Goal: Task Accomplishment & Management: Use online tool/utility

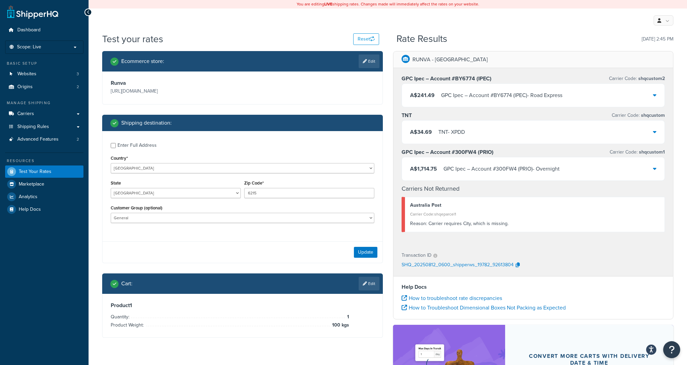
select select "AU"
select select "WA"
select select "General"
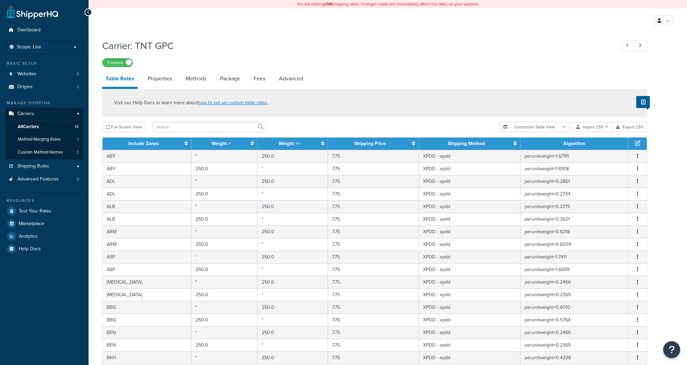
select select "25"
click at [578, 50] on h1 "Carrier: TNT GPC" at bounding box center [355, 45] width 507 height 13
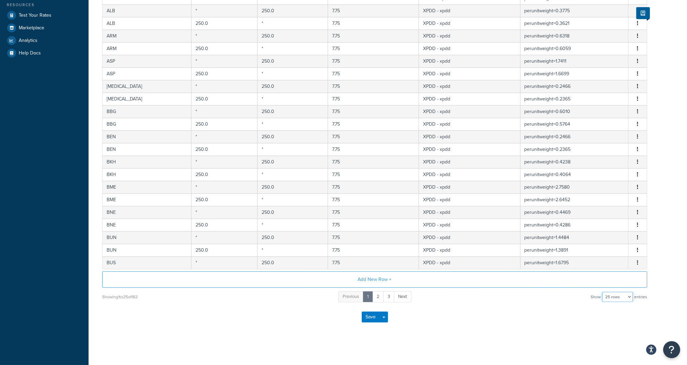
click at [614, 297] on select "10 rows 15 rows 25 rows 50 rows 100 rows 1000 rows" at bounding box center [617, 297] width 31 height 10
select select "1000"
click at [603, 292] on select "10 rows 15 rows 25 rows 50 rows 100 rows 1000 rows" at bounding box center [617, 297] width 31 height 10
click at [484, 333] on div "Carrier: TNT GPC Enabled Table Rates Properties Methods Package Fees Advanced V…" at bounding box center [388, 94] width 598 height 508
click at [456, 320] on div "Save Save Dropdown Save and Edit" at bounding box center [374, 317] width 545 height 28
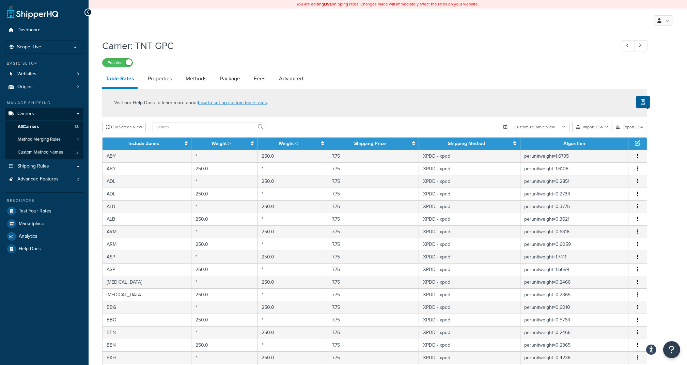
scroll to position [196, 0]
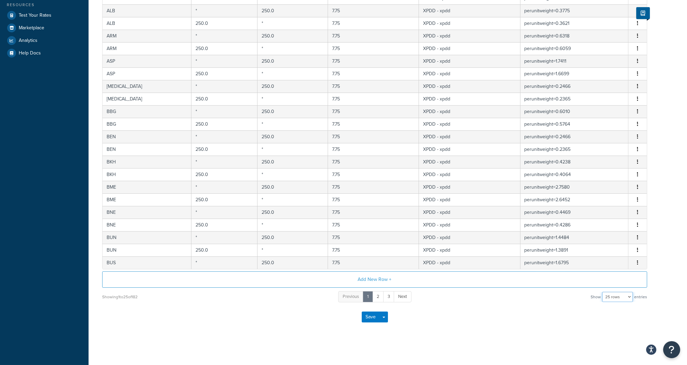
click at [627, 295] on select "10 rows 15 rows 25 rows 50 rows 100 rows 1000 rows" at bounding box center [617, 297] width 31 height 10
click at [611, 295] on select "10 rows 15 rows 25 rows 50 rows 100 rows 1000 rows" at bounding box center [617, 297] width 31 height 10
click at [611, 298] on select "10 rows 15 rows 25 rows 50 rows 100 rows 1000 rows" at bounding box center [617, 297] width 31 height 10
click at [611, 297] on select "10 rows 15 rows 25 rows 50 rows 100 rows 1000 rows" at bounding box center [617, 297] width 31 height 10
select select "1000"
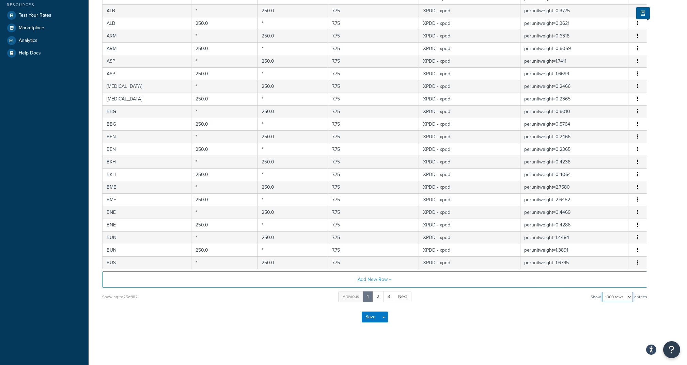
click at [603, 292] on select "10 rows 15 rows 25 rows 50 rows 100 rows 1000 rows" at bounding box center [617, 297] width 31 height 10
click at [376, 315] on button "Save" at bounding box center [371, 317] width 18 height 11
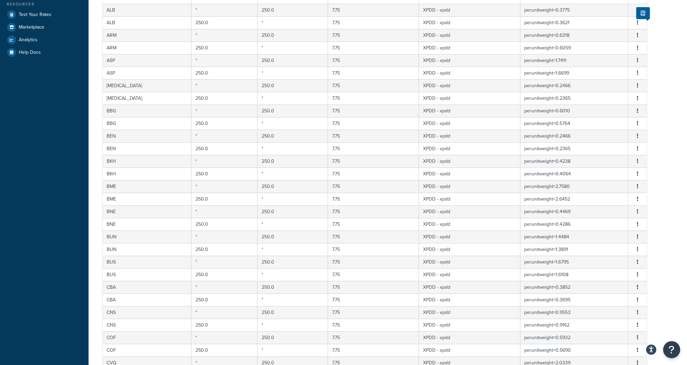
scroll to position [0, 0]
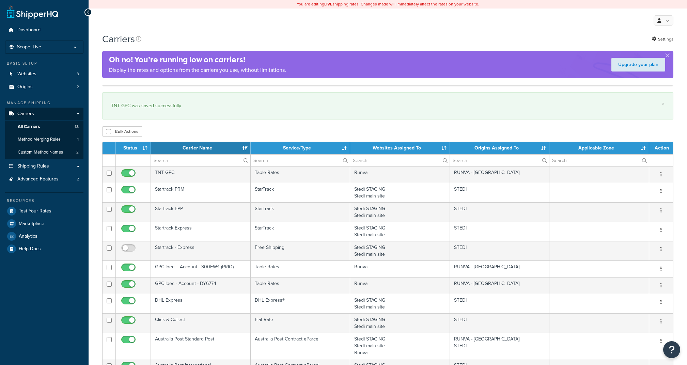
select select "15"
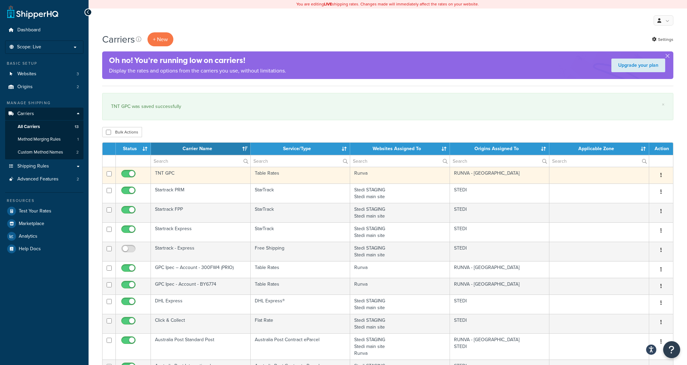
click at [663, 175] on button "button" at bounding box center [661, 175] width 10 height 11
click at [631, 187] on link "Edit" at bounding box center [634, 189] width 54 height 14
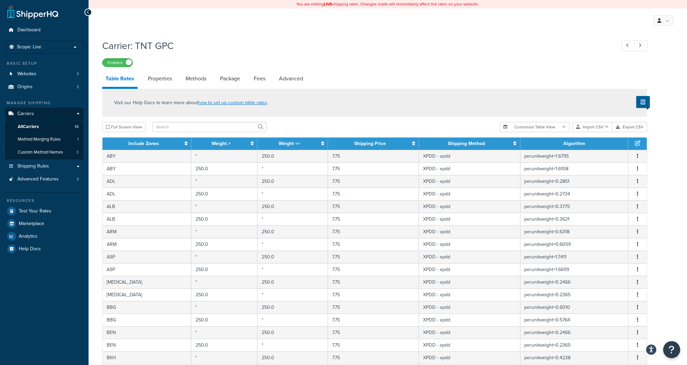
scroll to position [196, 0]
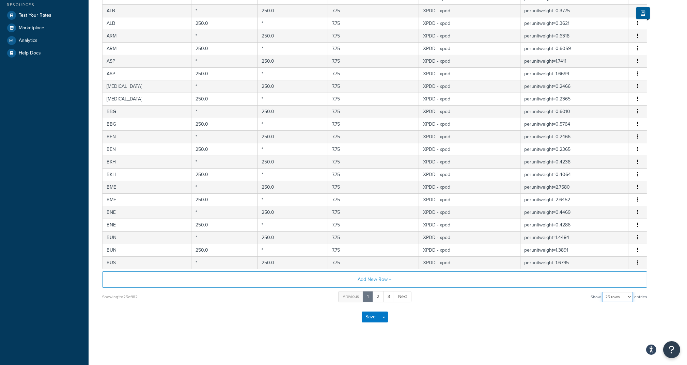
click at [615, 297] on select "10 rows 15 rows 25 rows 50 rows 100 rows 1000 rows" at bounding box center [617, 297] width 31 height 10
click at [609, 295] on select "10 rows 15 rows 25 rows 50 rows 100 rows 1000 rows" at bounding box center [617, 297] width 31 height 10
click at [607, 292] on select "10 rows 15 rows 25 rows 50 rows 100 rows 1000 rows" at bounding box center [617, 297] width 31 height 10
click at [609, 293] on select "10 rows 15 rows 25 rows 50 rows 100 rows 1000 rows" at bounding box center [617, 297] width 31 height 10
click at [609, 295] on select "10 rows 15 rows 25 rows 50 rows 100 rows 1000 rows" at bounding box center [617, 297] width 31 height 10
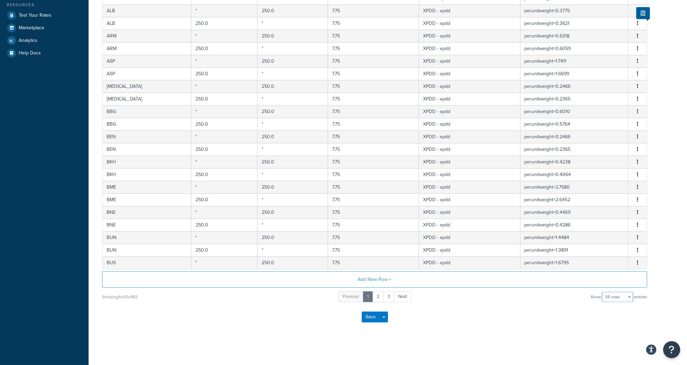
select select "1000"
click at [603, 292] on select "10 rows 15 rows 25 rows 50 rows 100 rows 1000 rows" at bounding box center [617, 297] width 31 height 10
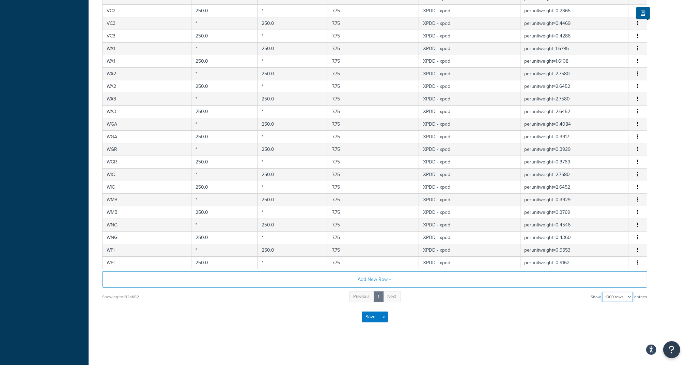
scroll to position [0, 0]
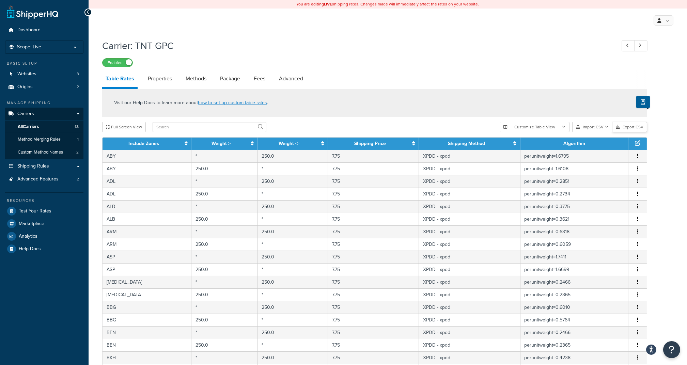
click at [625, 127] on button "Export CSV" at bounding box center [629, 127] width 35 height 10
click at [631, 123] on button "Export CSV" at bounding box center [629, 127] width 35 height 10
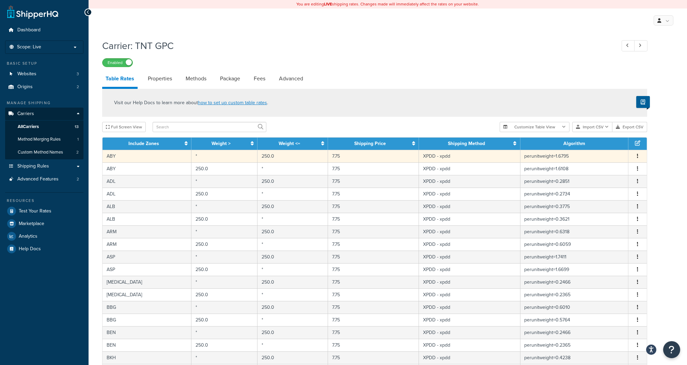
click at [635, 157] on button "button" at bounding box center [637, 156] width 5 height 7
click at [639, 143] on icon at bounding box center [637, 142] width 5 height 5
click at [636, 145] on icon at bounding box center [637, 142] width 5 height 5
click at [636, 142] on icon at bounding box center [637, 142] width 5 height 5
click at [634, 142] on th at bounding box center [637, 144] width 18 height 12
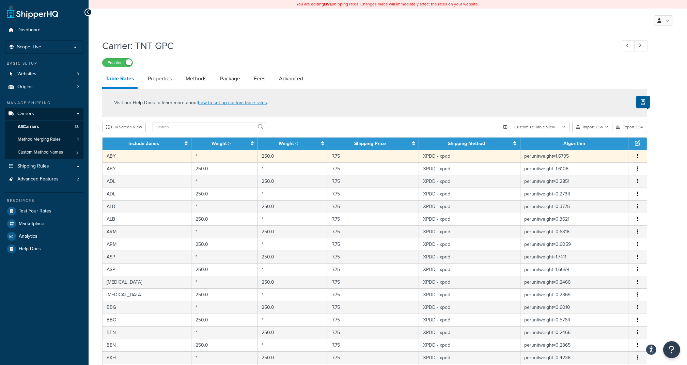
click at [636, 146] on th at bounding box center [637, 144] width 18 height 12
click at [147, 153] on td "ABY" at bounding box center [147, 156] width 89 height 13
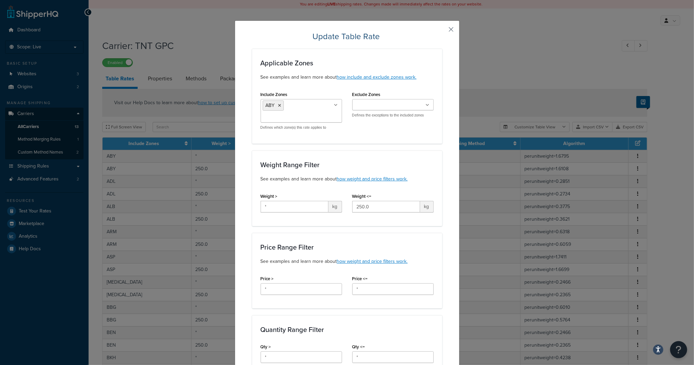
click at [442, 31] on button "button" at bounding box center [441, 32] width 2 height 2
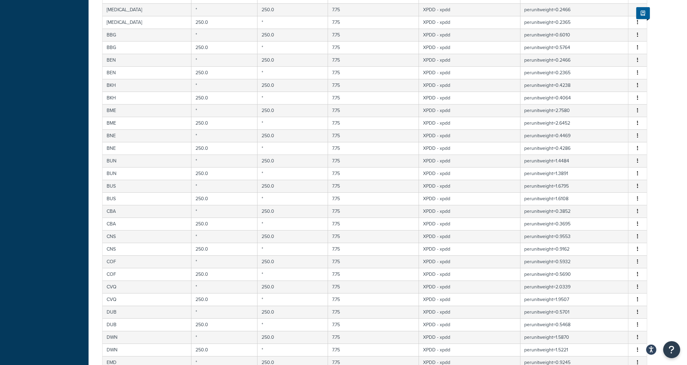
scroll to position [954, 0]
drag, startPoint x: 171, startPoint y: 176, endPoint x: 666, endPoint y: 185, distance: 495.6
click at [666, 185] on div "Carrier: TNT GPC Enabled Table Rates Properties Methods Package Fees Advanced V…" at bounding box center [388, 325] width 598 height 2486
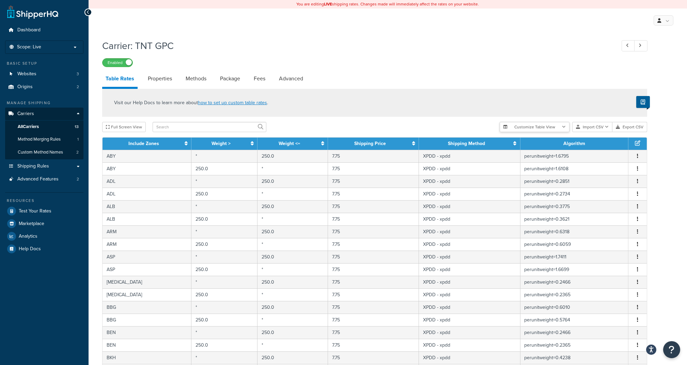
click at [545, 125] on button "Customize Table View" at bounding box center [535, 127] width 70 height 10
click at [385, 129] on div "Full Screen View" at bounding box center [298, 127] width 392 height 10
click at [638, 144] on icon at bounding box center [637, 142] width 5 height 5
click at [638, 155] on button "button" at bounding box center [637, 156] width 5 height 7
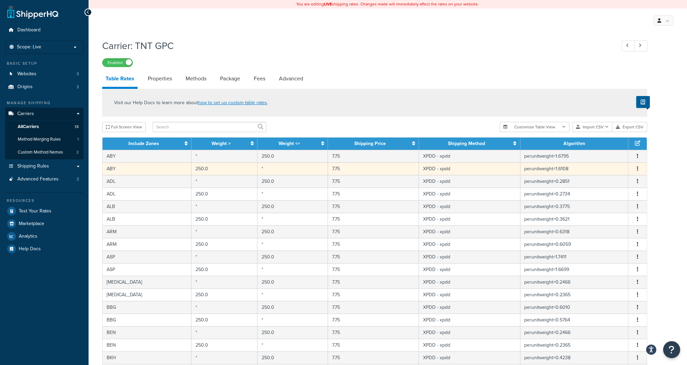
click at [124, 163] on td "ABY" at bounding box center [147, 168] width 89 height 13
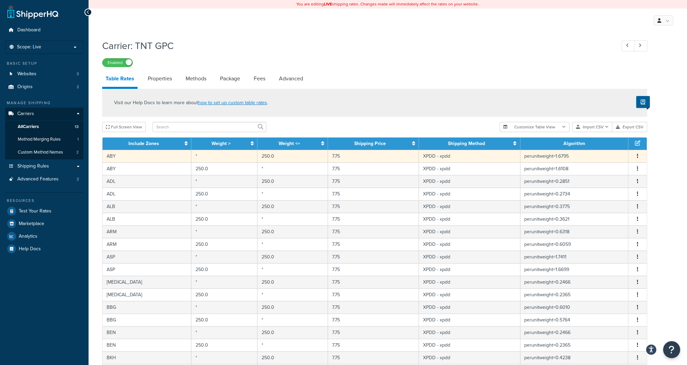
click at [127, 156] on td "ABY" at bounding box center [147, 156] width 89 height 13
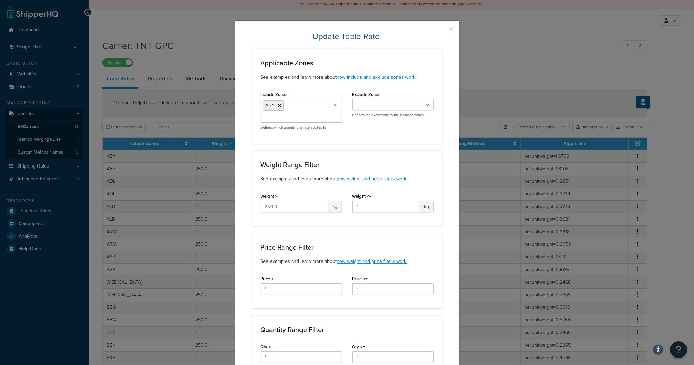
type input "*"
type input "250.0"
type input "perunitweight=1.6795"
click at [444, 29] on div "Update Table Rate Applicable Zones See examples and learn more about how includ…" at bounding box center [347, 337] width 225 height 634
click at [442, 31] on button "button" at bounding box center [441, 32] width 2 height 2
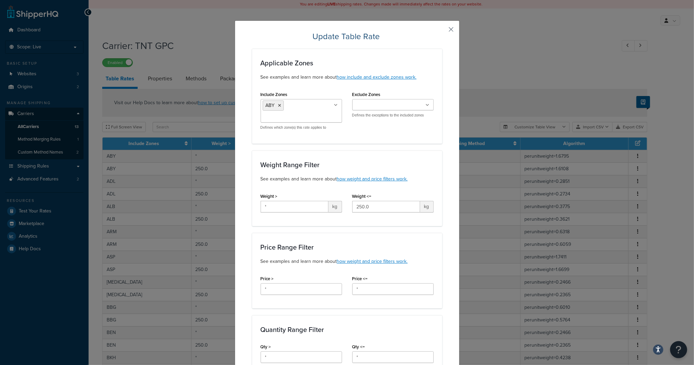
click at [442, 31] on button "button" at bounding box center [441, 32] width 2 height 2
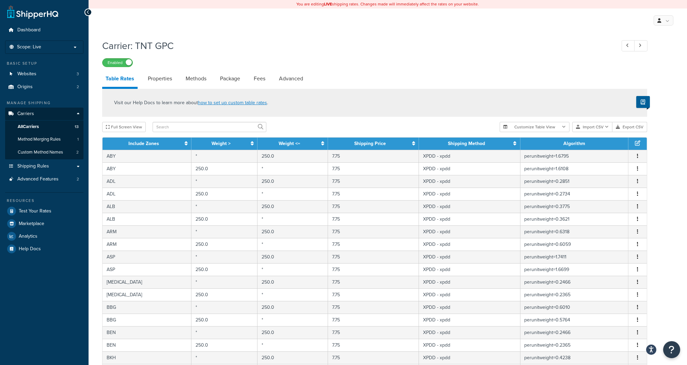
click at [470, 54] on div "Carrier: TNT GPC Enabled" at bounding box center [374, 51] width 545 height 31
click at [635, 140] on icon at bounding box center [637, 142] width 5 height 5
click at [164, 80] on link "Properties" at bounding box center [159, 78] width 31 height 16
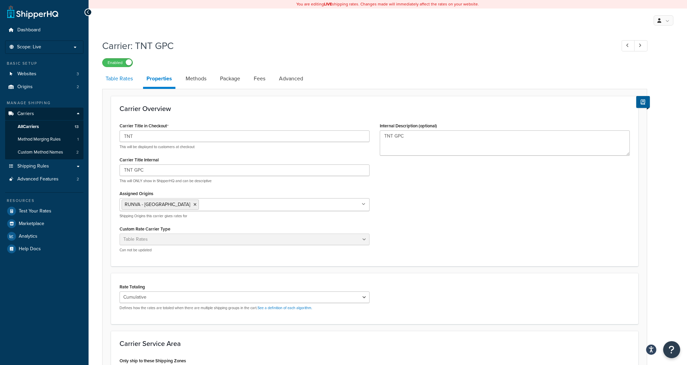
click at [125, 79] on link "Table Rates" at bounding box center [119, 78] width 34 height 16
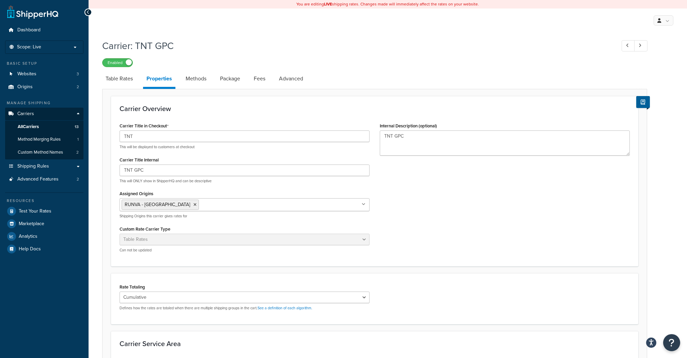
select select "25"
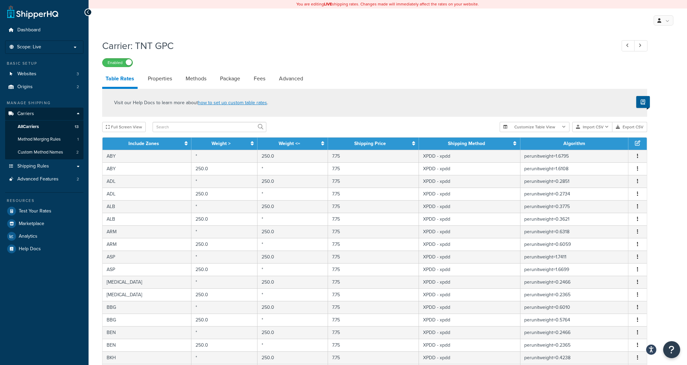
drag, startPoint x: 423, startPoint y: 57, endPoint x: 422, endPoint y: 52, distance: 5.1
drag, startPoint x: 422, startPoint y: 52, endPoint x: 326, endPoint y: 89, distance: 102.4
click at [326, 89] on div "Table Rates Properties Methods Package Fees Advanced Visit our Help Docs to lea…" at bounding box center [374, 298] width 545 height 456
click at [559, 126] on button "Customize Table View" at bounding box center [535, 127] width 70 height 10
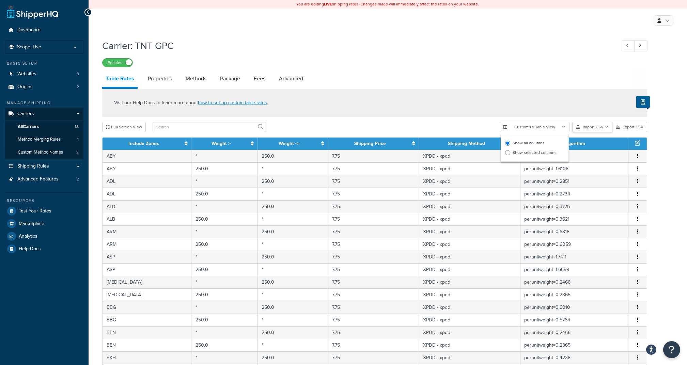
click at [595, 129] on button "Import CSV" at bounding box center [592, 127] width 40 height 10
click at [606, 132] on div "Customize Table View Show all columns Show selected columns Import CSV Import a…" at bounding box center [573, 127] width 147 height 10
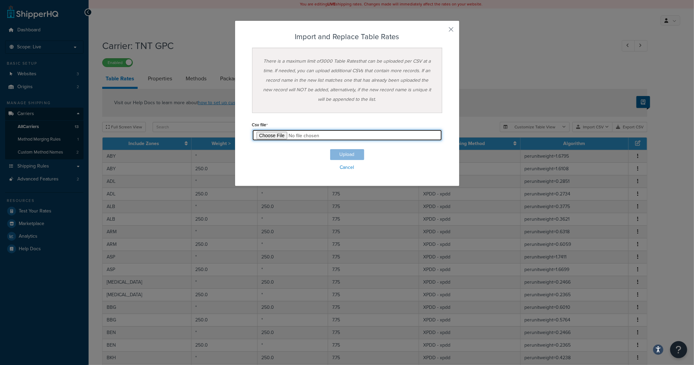
click at [269, 137] on input "file" at bounding box center [347, 135] width 190 height 12
type input "C:\fakepath\Table Rate Export-2025-08-12 0933_Updated_one_row.csv"
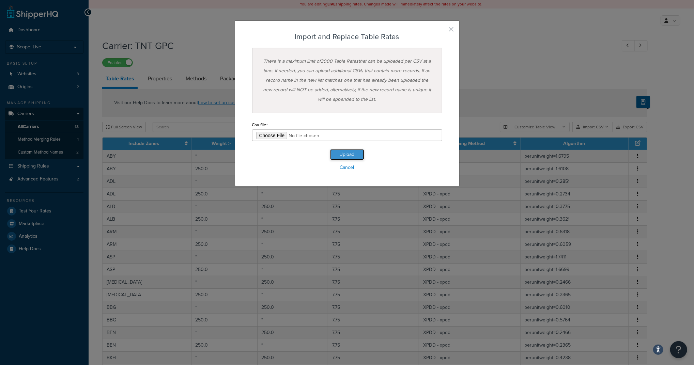
click at [349, 156] on button "Upload" at bounding box center [347, 154] width 34 height 11
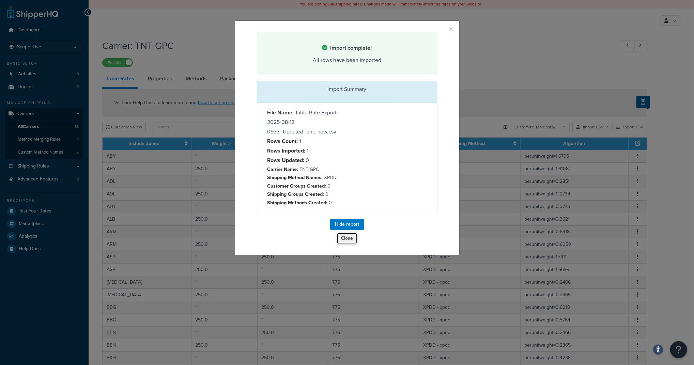
click at [344, 240] on button "Close" at bounding box center [346, 239] width 21 height 12
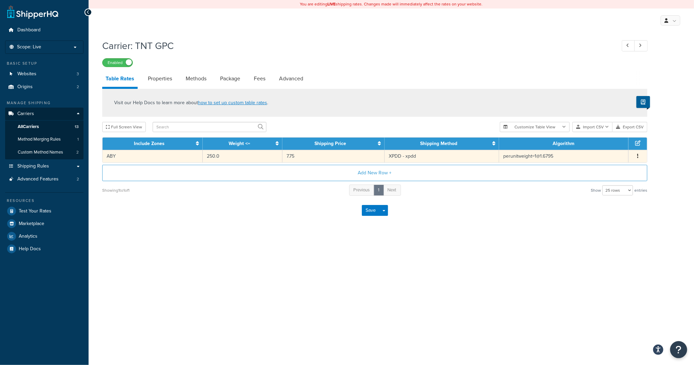
click at [637, 156] on icon "button" at bounding box center [637, 156] width 1 height 5
click at [594, 167] on div "Delete" at bounding box center [603, 170] width 48 height 14
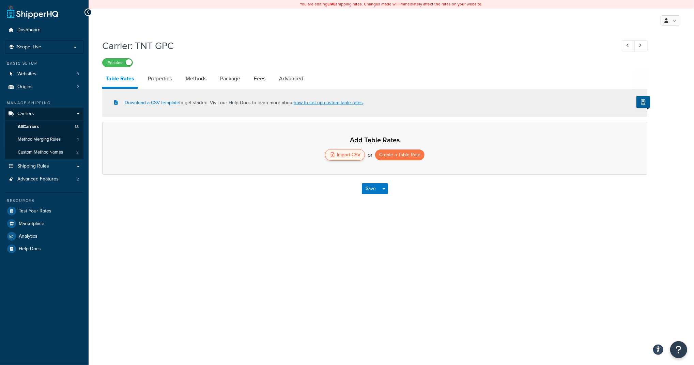
click at [350, 154] on div "Import CSV" at bounding box center [345, 155] width 40 height 12
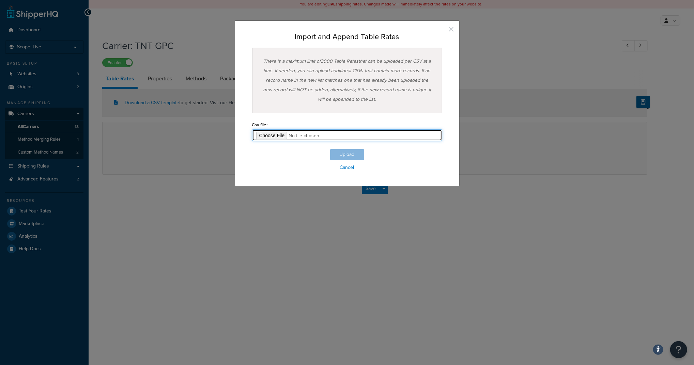
click at [270, 136] on input "file" at bounding box center [347, 135] width 190 height 12
type input "C:\fakepath\Table Rate Export-2025-08-12 0933_Updated.csv"
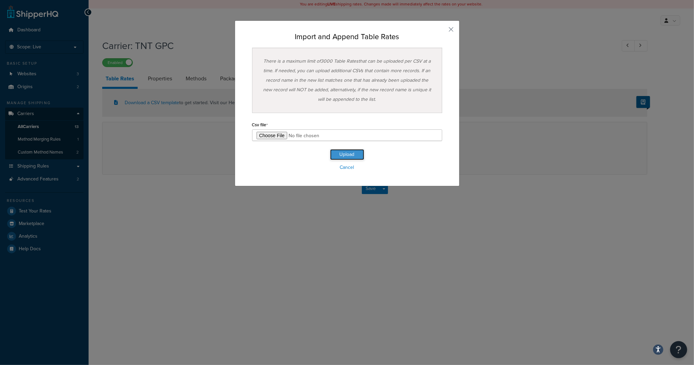
click at [348, 156] on button "Upload" at bounding box center [347, 154] width 34 height 11
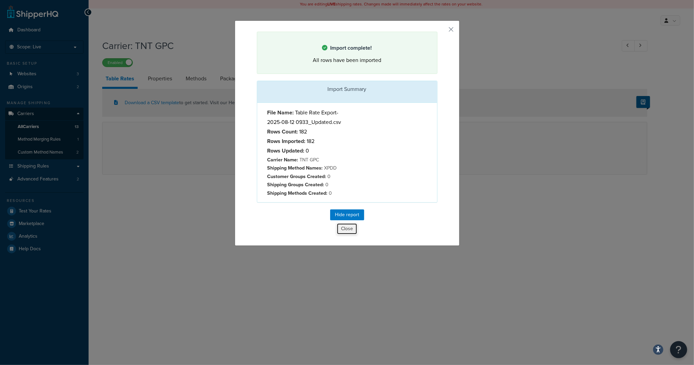
click at [343, 235] on button "Close" at bounding box center [346, 229] width 21 height 12
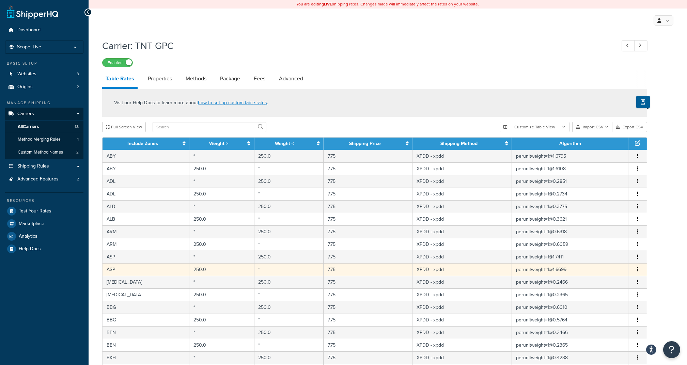
scroll to position [196, 0]
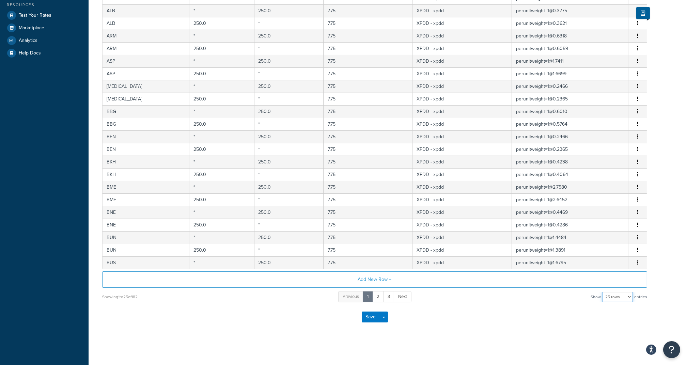
drag, startPoint x: 619, startPoint y: 297, endPoint x: 617, endPoint y: 301, distance: 4.3
click at [619, 297] on select "10 rows 15 rows 25 rows 50 rows 100 rows 1000 rows" at bounding box center [617, 297] width 31 height 10
select select "1000"
click at [603, 292] on select "10 rows 15 rows 25 rows 50 rows 100 rows 1000 rows" at bounding box center [617, 297] width 31 height 10
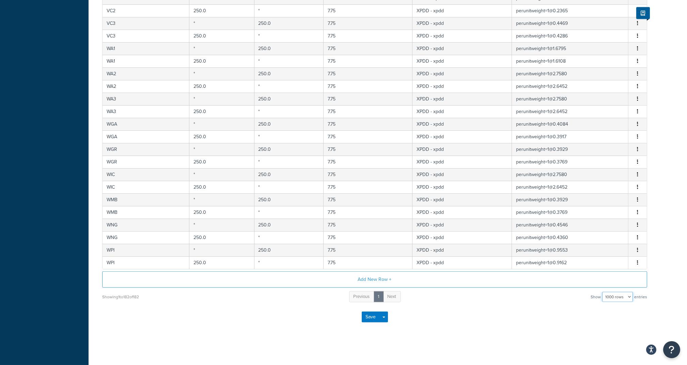
scroll to position [0, 0]
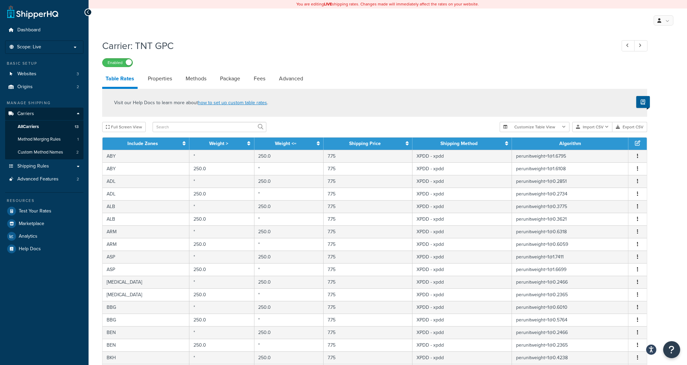
click at [39, 214] on span "Test Your Rates" at bounding box center [35, 211] width 33 height 6
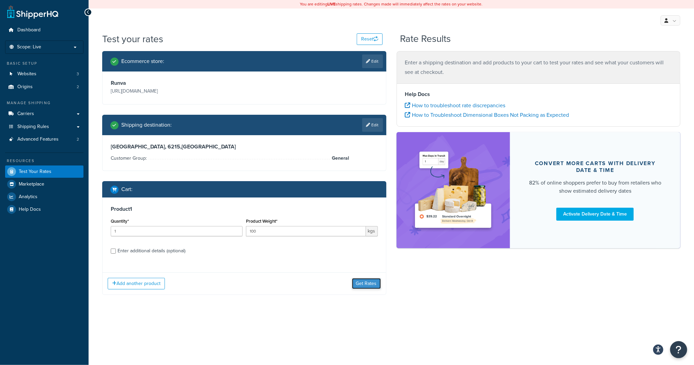
click at [369, 281] on button "Get Rates" at bounding box center [366, 283] width 29 height 11
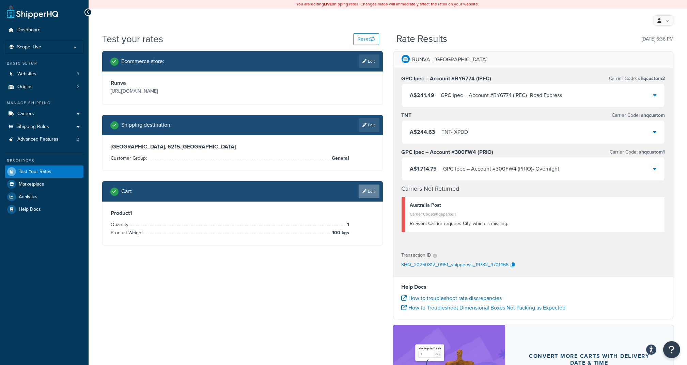
click at [376, 194] on link "Edit" at bounding box center [369, 192] width 21 height 14
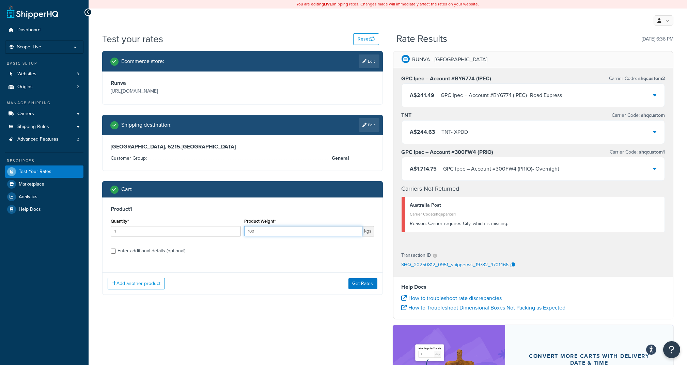
drag, startPoint x: 274, startPoint y: 233, endPoint x: 214, endPoint y: 226, distance: 60.0
click at [214, 226] on div "Quantity* 1 Product Weight* 100 kgs" at bounding box center [242, 229] width 267 height 25
type input "2"
type input "300"
click at [366, 284] on button "Get Rates" at bounding box center [362, 283] width 29 height 11
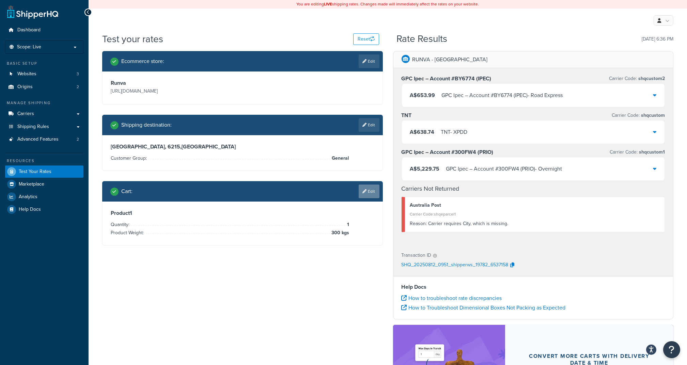
click at [363, 190] on icon at bounding box center [365, 191] width 4 height 4
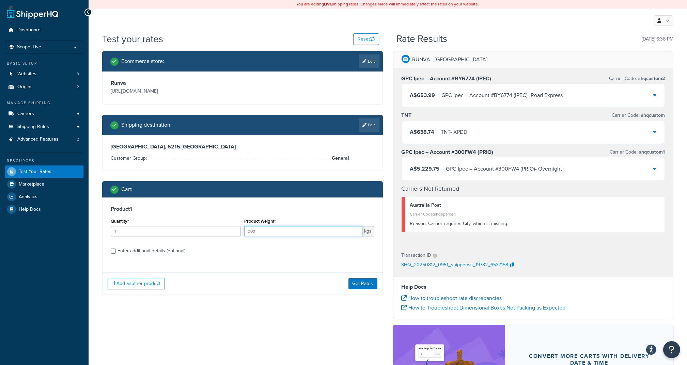
drag, startPoint x: 269, startPoint y: 230, endPoint x: 199, endPoint y: 222, distance: 71.3
click at [201, 224] on div "Quantity* 1 Product Weight* 300 kgs" at bounding box center [242, 229] width 267 height 25
type input "100"
click at [363, 284] on button "Get Rates" at bounding box center [362, 283] width 29 height 11
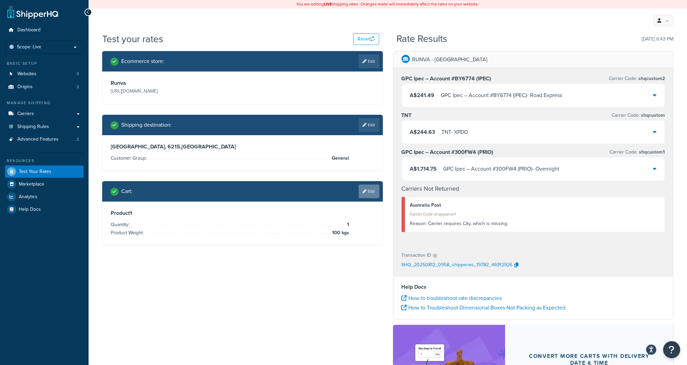
click at [369, 193] on link "Edit" at bounding box center [369, 192] width 21 height 14
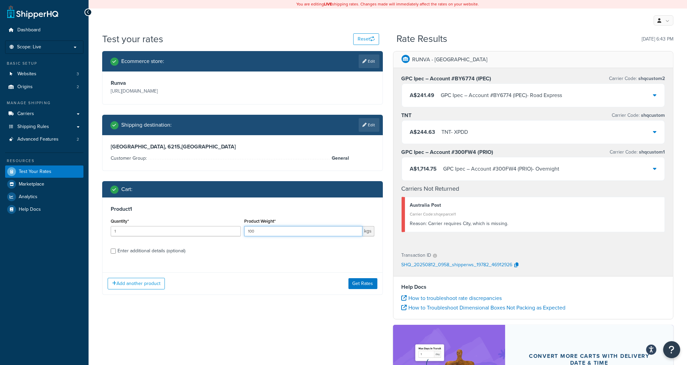
drag, startPoint x: 274, startPoint y: 229, endPoint x: 227, endPoint y: 226, distance: 47.1
click at [227, 226] on div "Quantity* 1 Product Weight* 100 kgs" at bounding box center [242, 229] width 267 height 25
type input "50"
click at [364, 285] on button "Get Rates" at bounding box center [362, 283] width 29 height 11
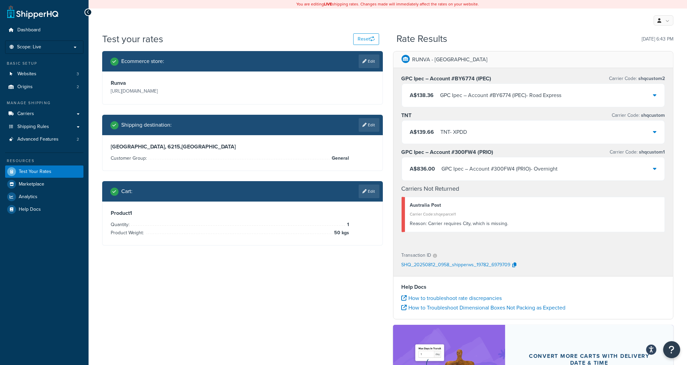
click at [110, 147] on div "Western Australia, 6215 , Australia Customer Group: General" at bounding box center [243, 152] width 280 height 35
click at [369, 127] on link "Edit" at bounding box center [369, 125] width 21 height 14
select select "AU"
select select "WA"
select select "General"
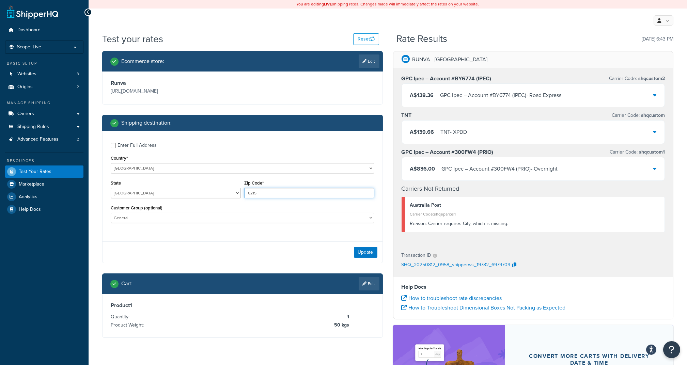
drag, startPoint x: 270, startPoint y: 193, endPoint x: 206, endPoint y: 191, distance: 64.4
click at [206, 191] on div "State Australian Capital Territory New South Wales Northern Territory Queenslan…" at bounding box center [242, 190] width 267 height 25
click at [447, 59] on p "RUNVA - Melbourne" at bounding box center [449, 60] width 75 height 10
click at [529, 133] on div "A$139.66 TNT - XPDD" at bounding box center [533, 132] width 263 height 23
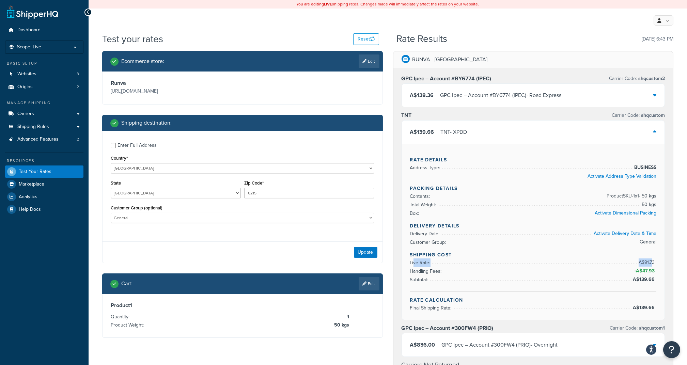
drag, startPoint x: 413, startPoint y: 262, endPoint x: 652, endPoint y: 264, distance: 239.7
click at [652, 264] on li "Live Rate: A$91.73" at bounding box center [533, 262] width 247 height 9
drag, startPoint x: 433, startPoint y: 271, endPoint x: 662, endPoint y: 274, distance: 228.9
click at [662, 274] on div "Rate Details Address Type: BUSINESS Activate Address Type Validation Packing De…" at bounding box center [533, 232] width 263 height 176
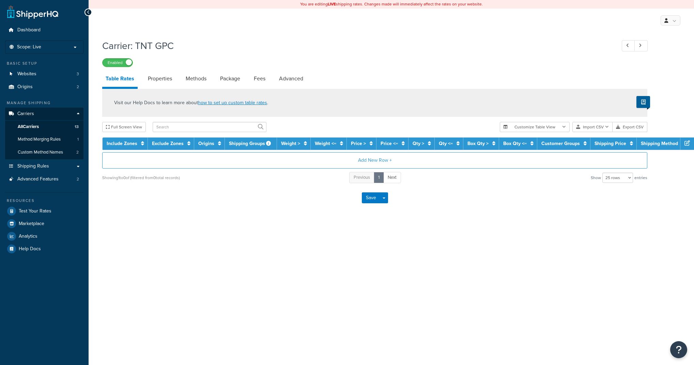
select select "25"
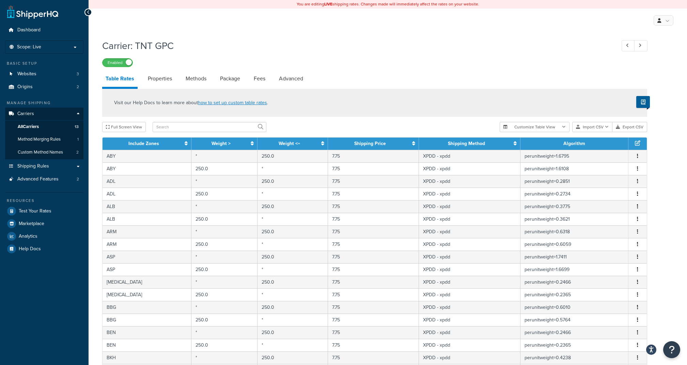
select select "1000"
click at [287, 80] on link "Advanced" at bounding box center [290, 78] width 31 height 16
select select "false"
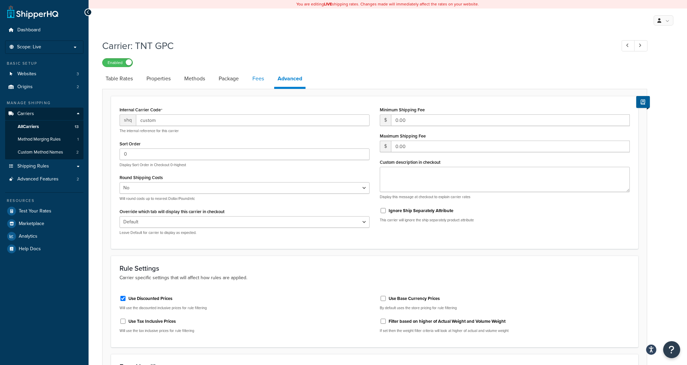
click at [266, 80] on link "Fees" at bounding box center [258, 78] width 18 height 16
select select "AFTER"
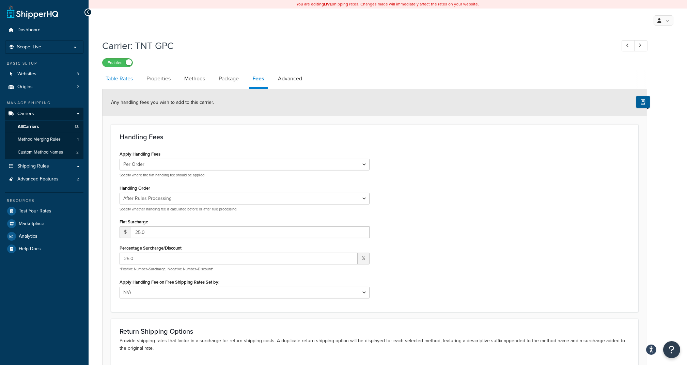
click at [125, 78] on link "Table Rates" at bounding box center [119, 78] width 34 height 16
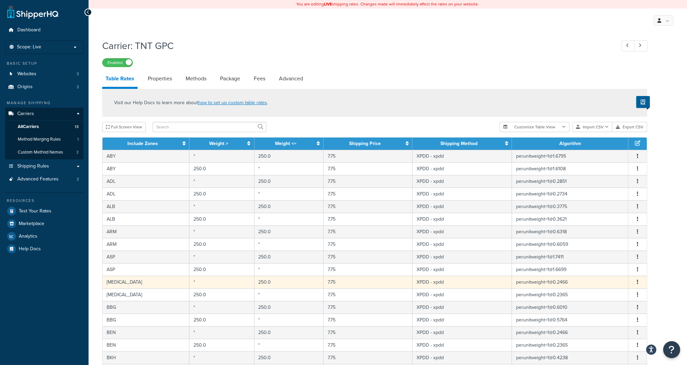
scroll to position [196, 0]
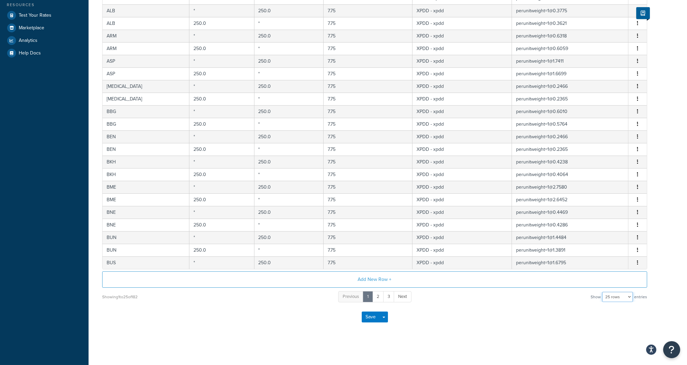
drag, startPoint x: 620, startPoint y: 296, endPoint x: 613, endPoint y: 312, distance: 17.2
click at [620, 296] on select "10 rows 15 rows 25 rows 50 rows 100 rows 1000 rows" at bounding box center [617, 297] width 31 height 10
click at [612, 298] on select "10 rows 15 rows 25 rows 50 rows 100 rows 1000 rows" at bounding box center [617, 297] width 31 height 10
click at [612, 295] on select "10 rows 15 rows 25 rows 50 rows 100 rows 1000 rows" at bounding box center [617, 297] width 31 height 10
click at [609, 296] on select "10 rows 15 rows 25 rows 50 rows 100 rows 1000 rows" at bounding box center [617, 297] width 31 height 10
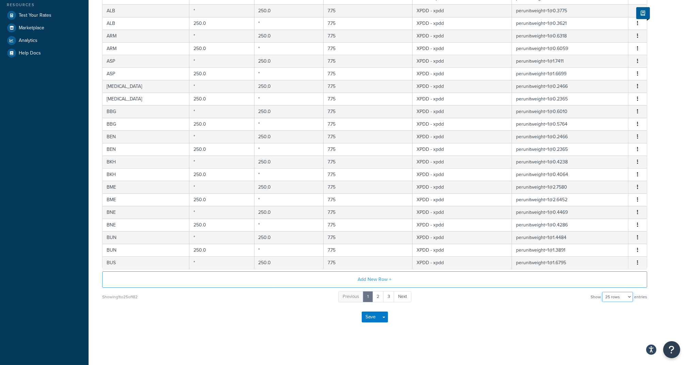
select select "1000"
click at [603, 292] on select "10 rows 15 rows 25 rows 50 rows 100 rows 1000 rows" at bounding box center [617, 297] width 31 height 10
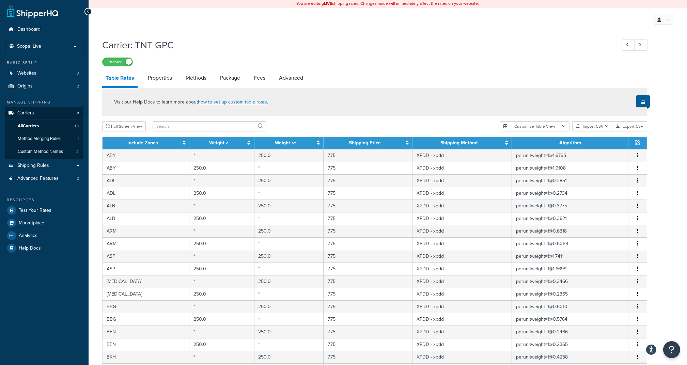
scroll to position [45, 0]
